Goal: Information Seeking & Learning: Understand process/instructions

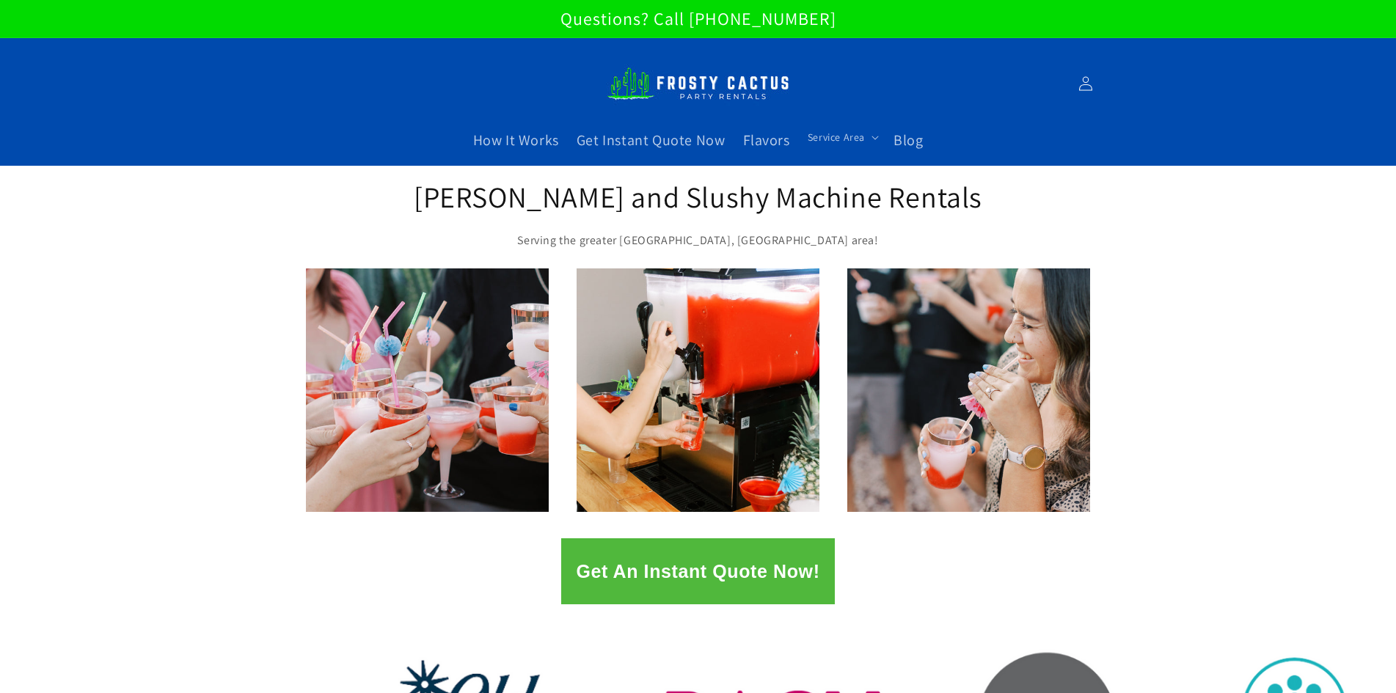
click at [639, 584] on button "Get An Instant Quote Now!" at bounding box center [697, 572] width 273 height 66
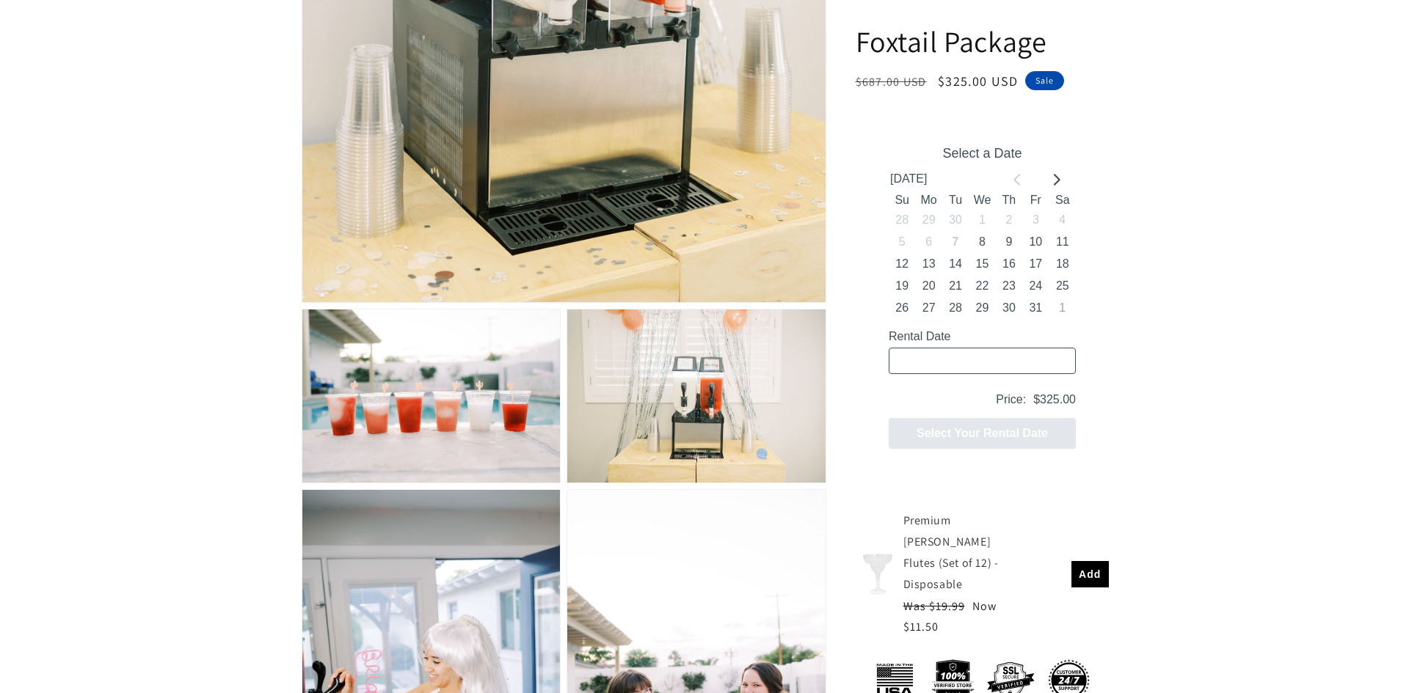
scroll to position [807, 0]
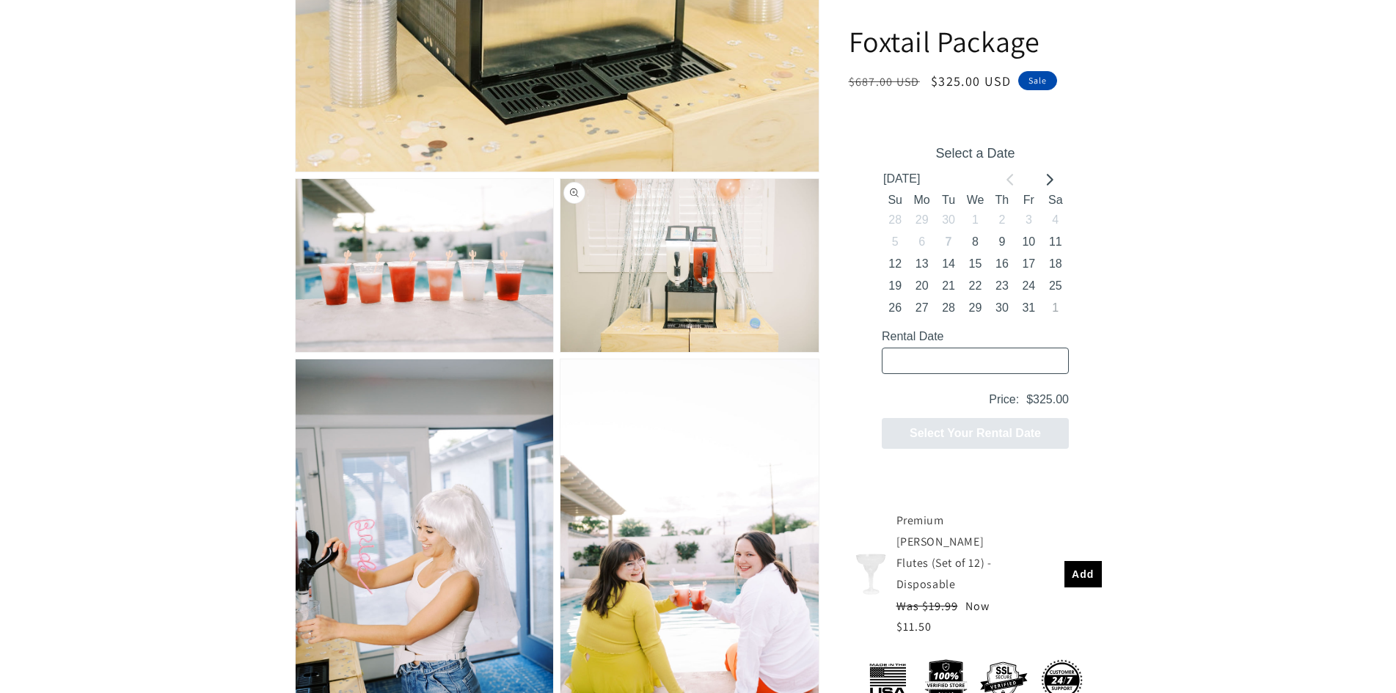
click at [560, 353] on button "Open media 3 in modal" at bounding box center [560, 353] width 0 height 0
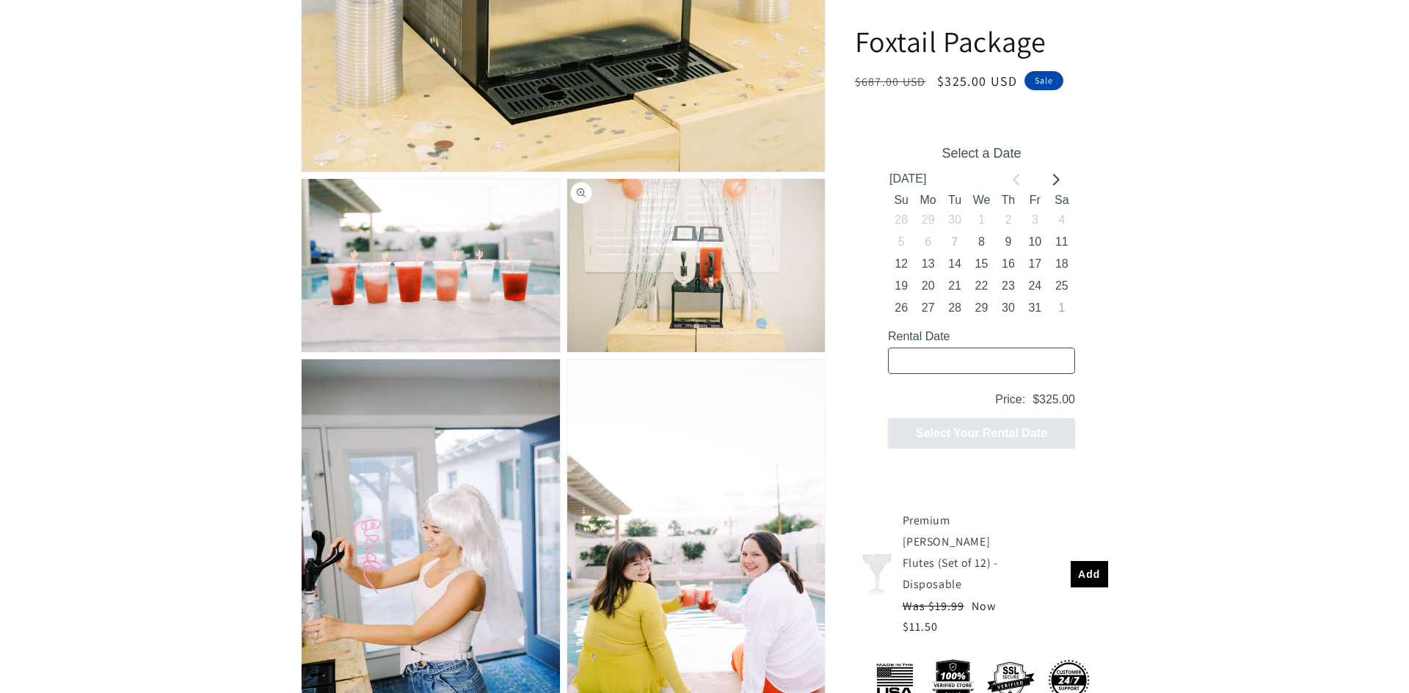
scroll to position [2712, 0]
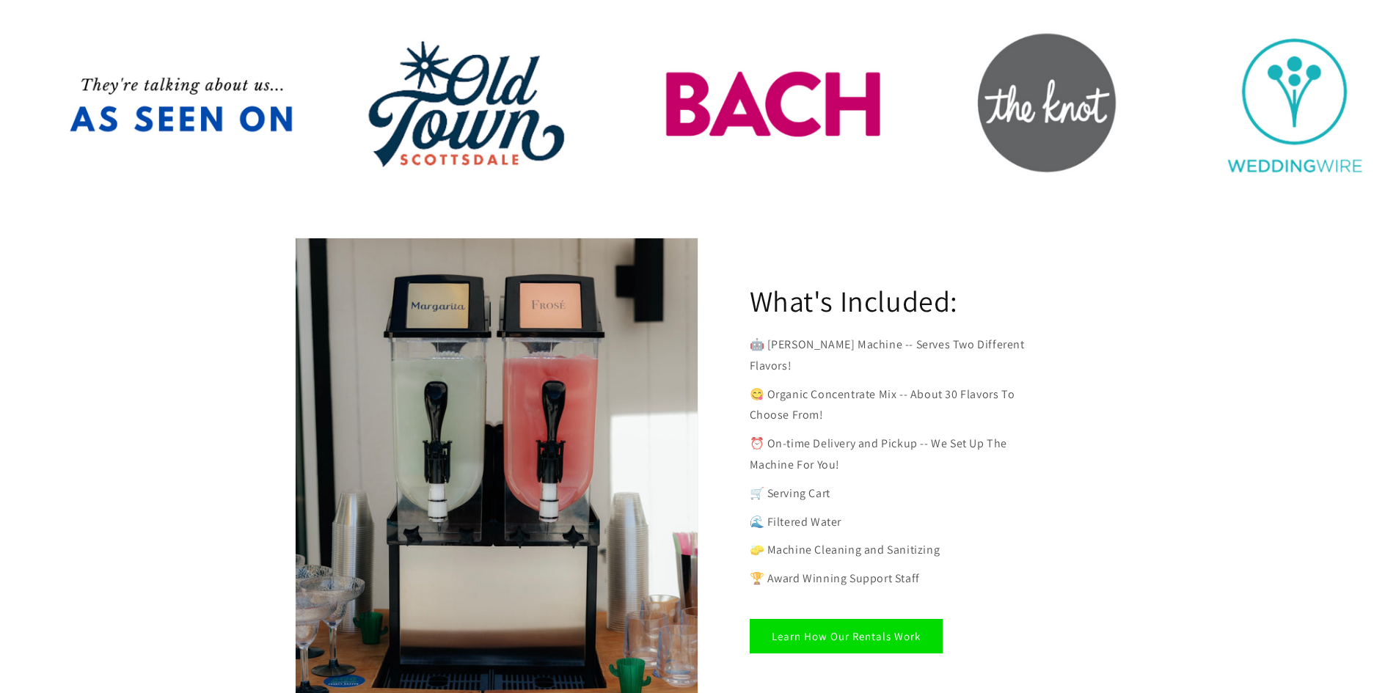
scroll to position [660, 0]
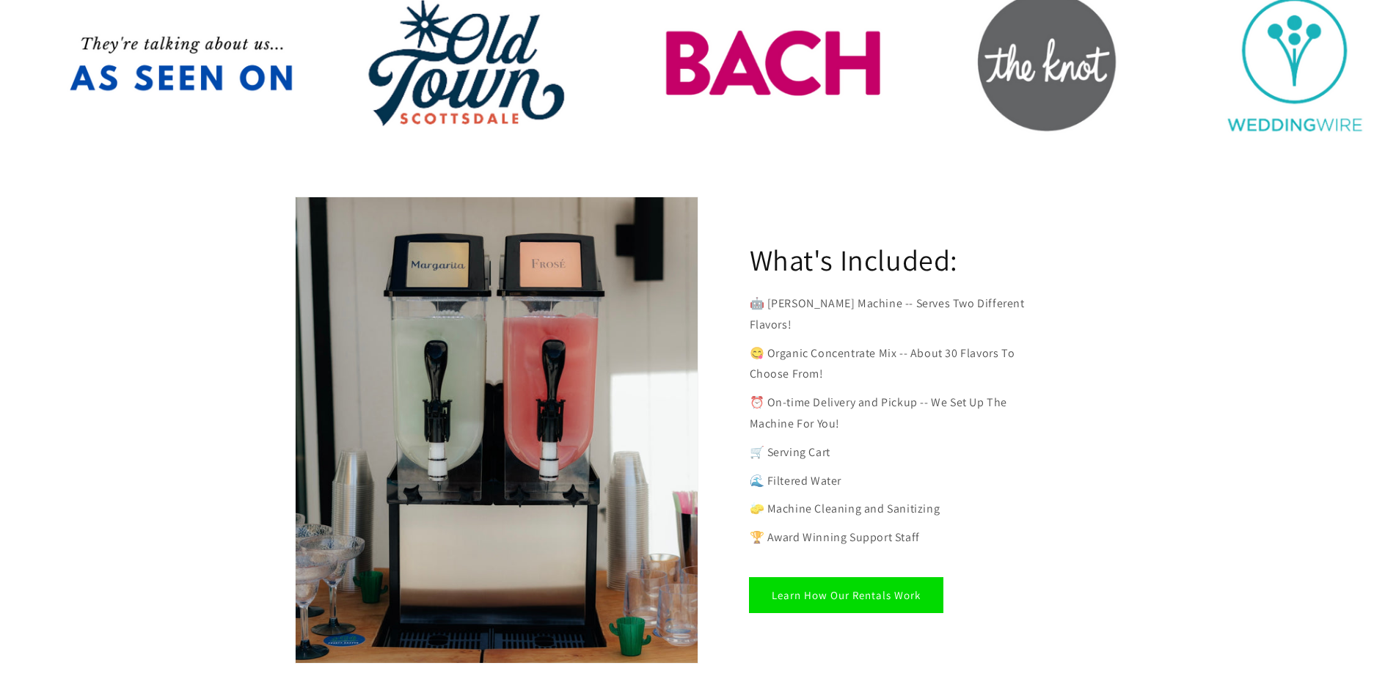
click at [859, 578] on link "Learn How Our Rentals Work" at bounding box center [846, 595] width 193 height 34
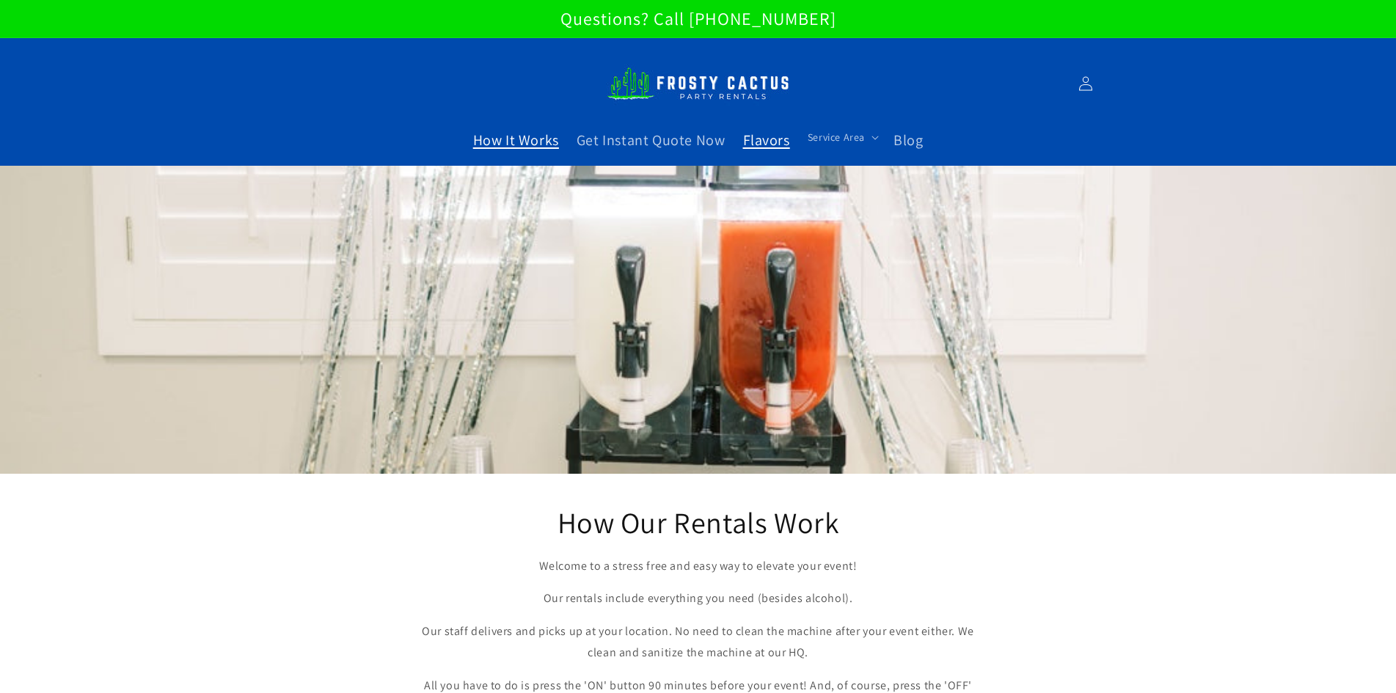
click at [783, 139] on span "Flavors" at bounding box center [766, 140] width 47 height 19
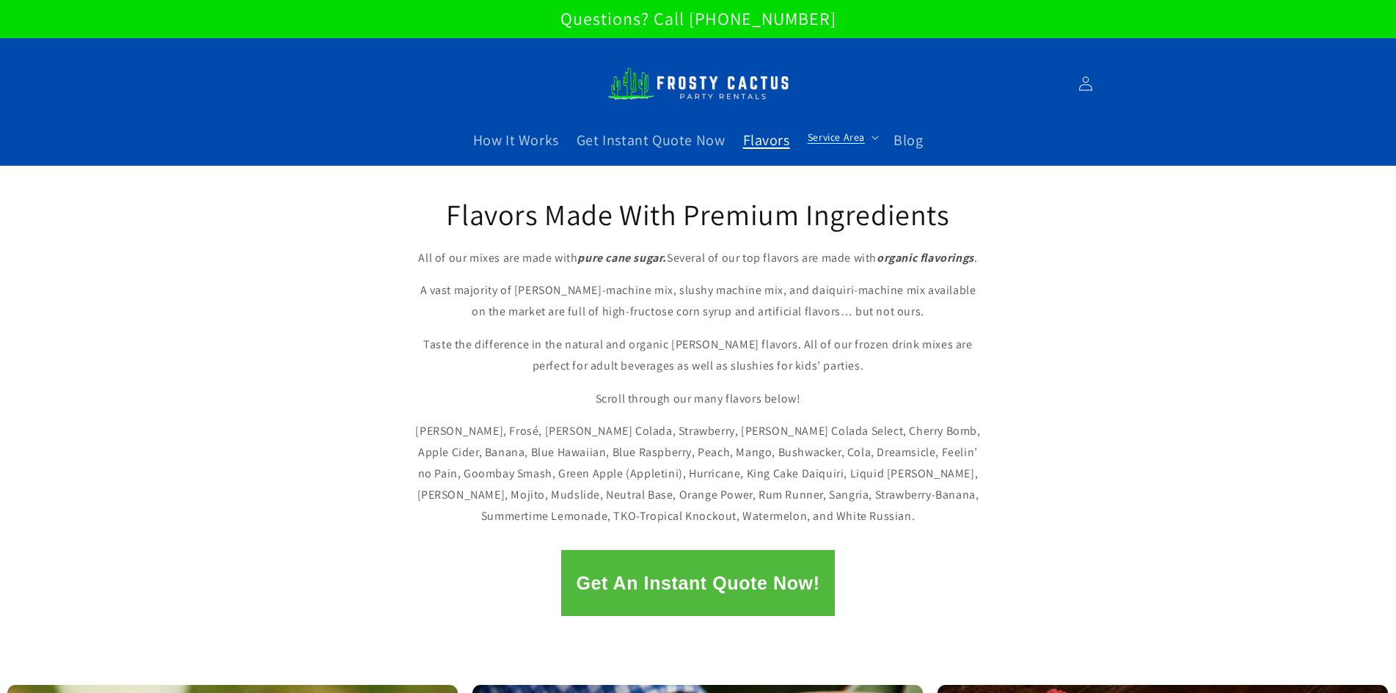
click at [827, 137] on span "Service Area" at bounding box center [836, 137] width 57 height 13
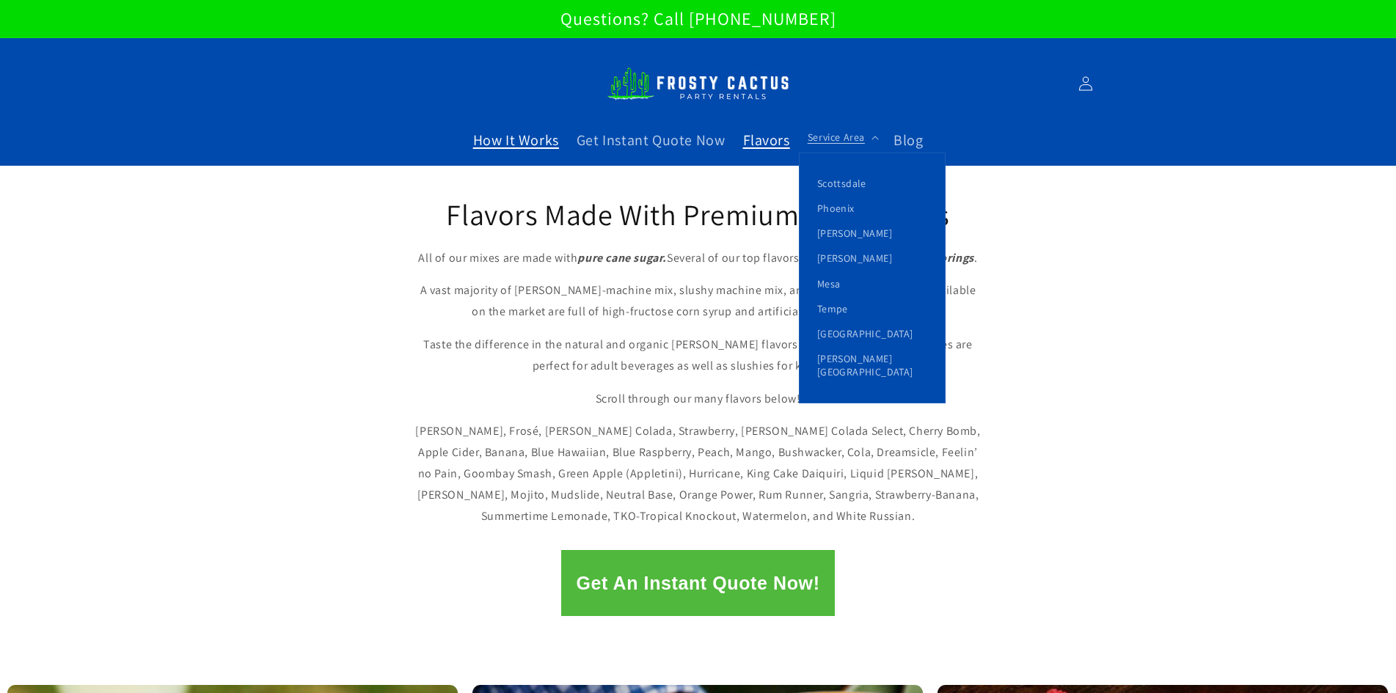
click at [493, 139] on span "How It Works" at bounding box center [516, 140] width 86 height 19
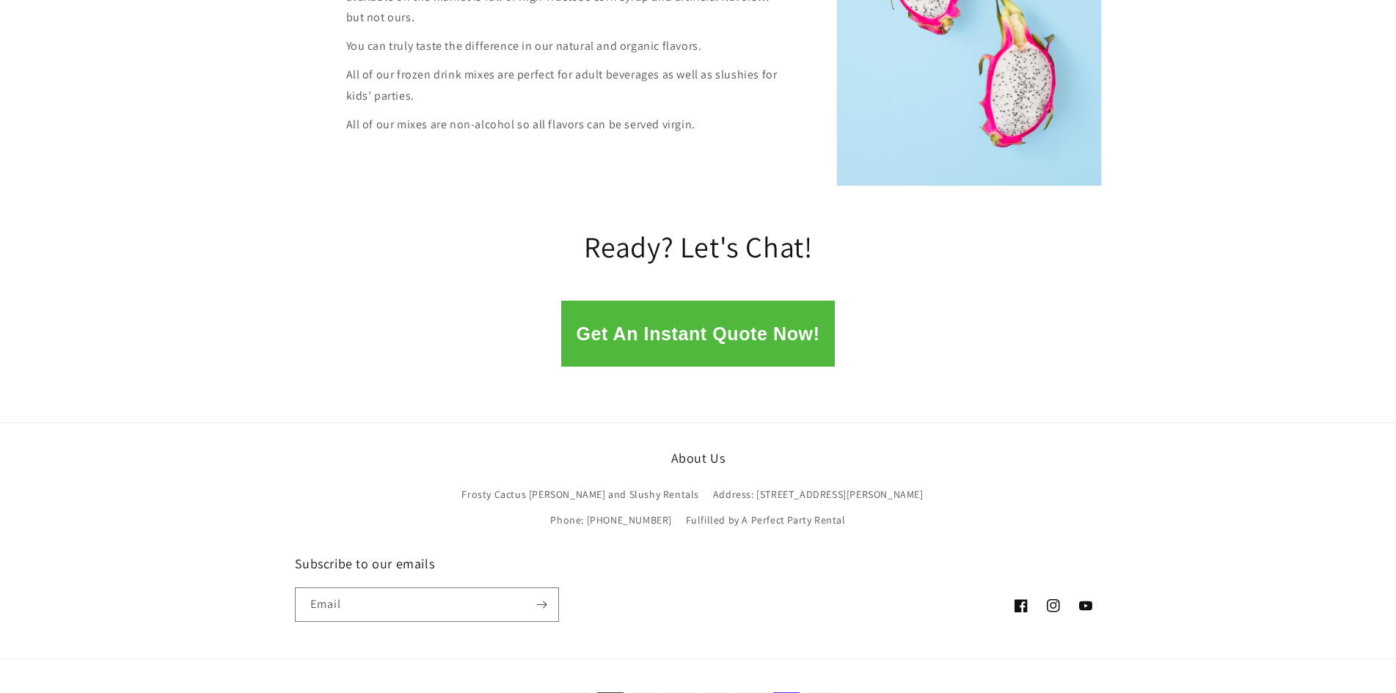
scroll to position [2024, 0]
